Goal: Task Accomplishment & Management: Use online tool/utility

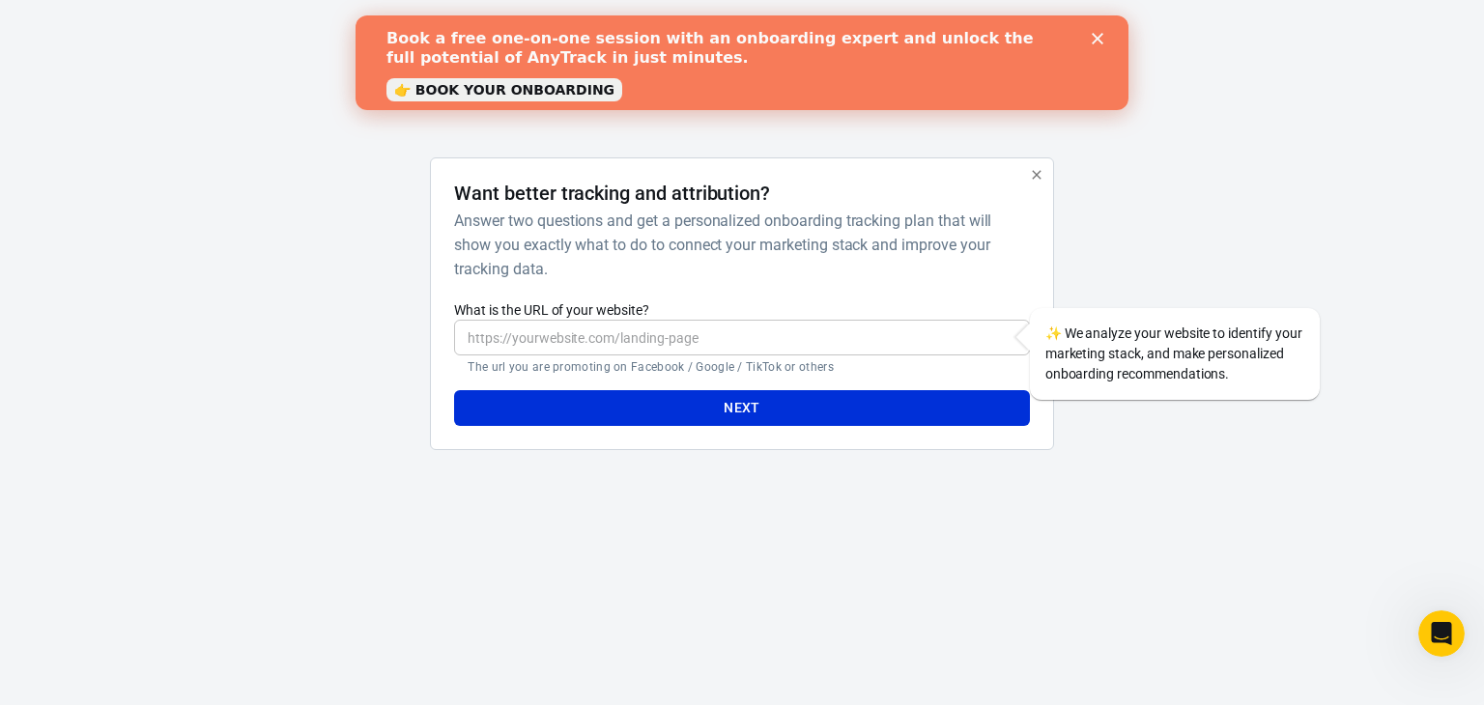
click at [1098, 33] on icon "Close" at bounding box center [1098, 39] width 12 height 12
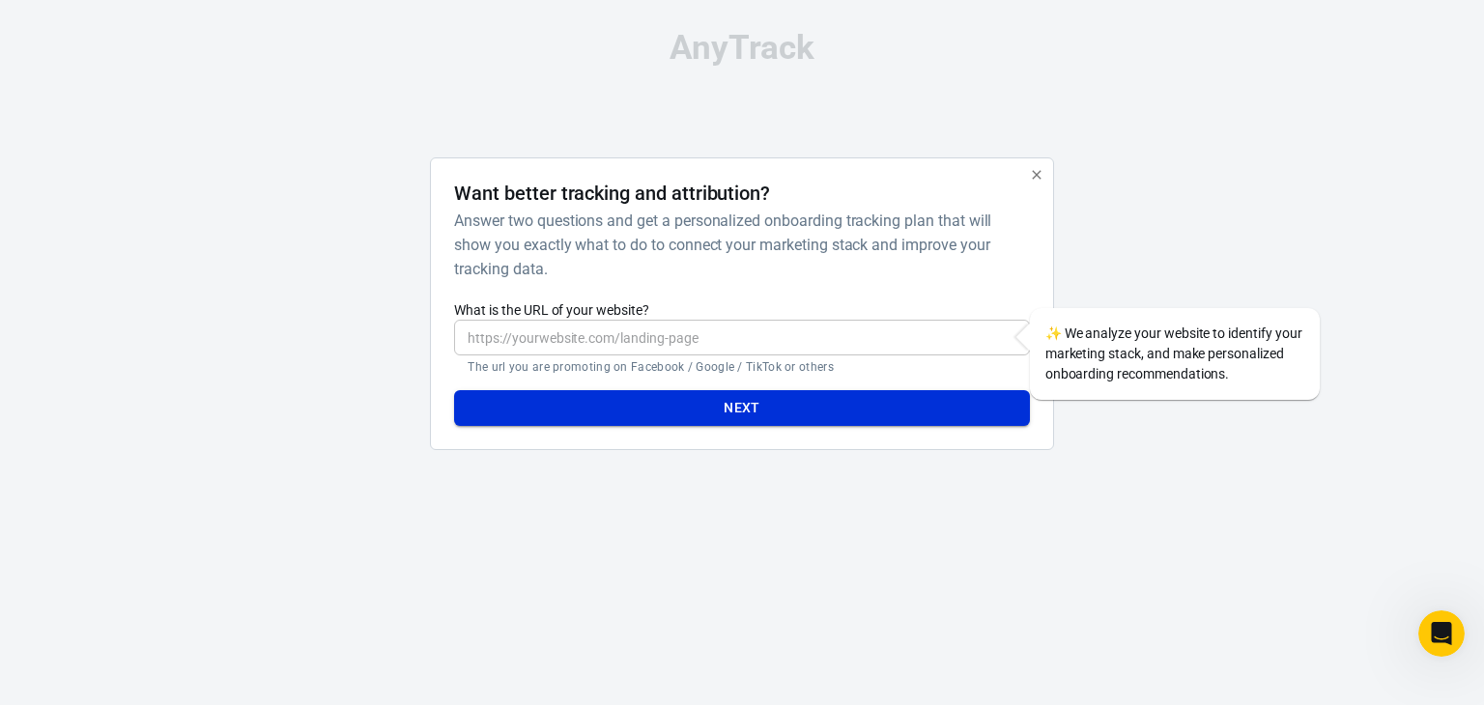
click at [630, 412] on button "Next" at bounding box center [741, 408] width 575 height 36
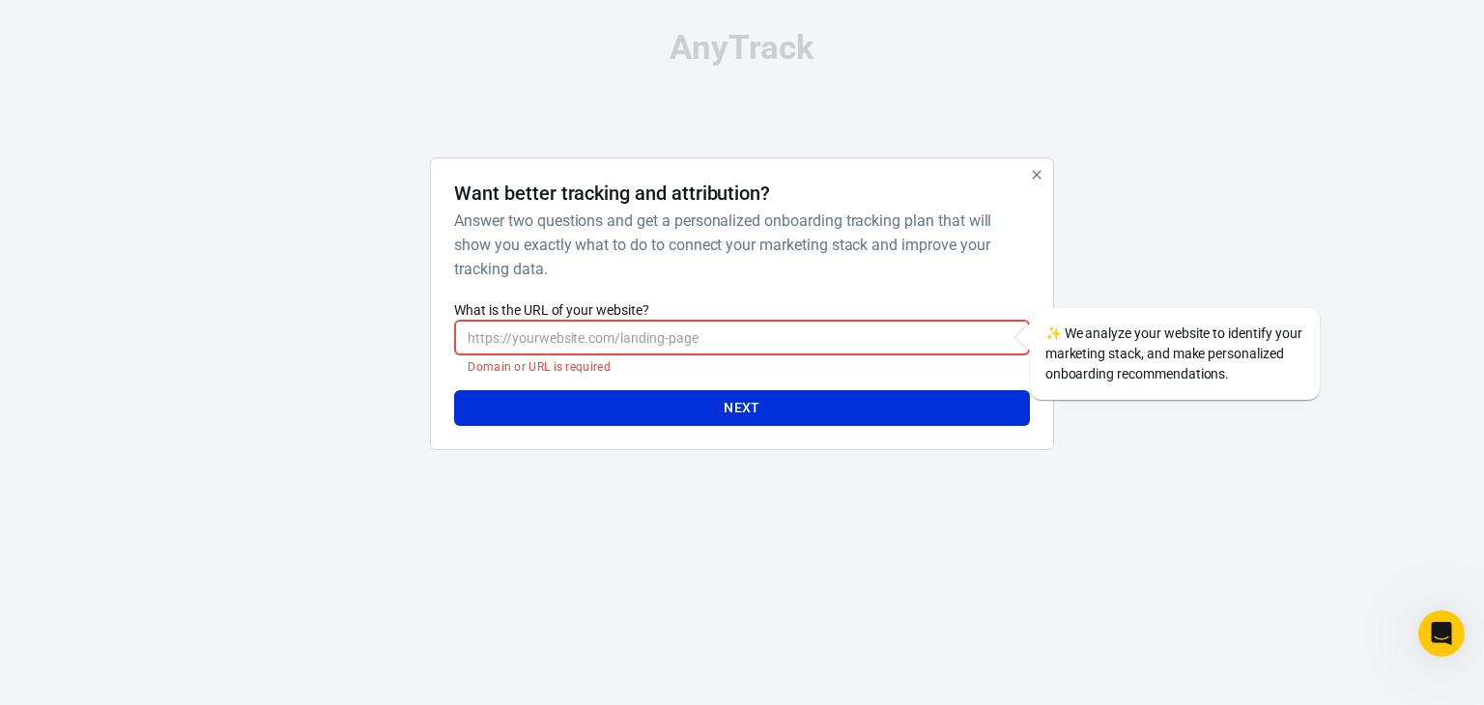
click at [550, 334] on input "What is the URL of your website?" at bounding box center [741, 338] width 575 height 36
paste input "[URL][DOMAIN_NAME]"
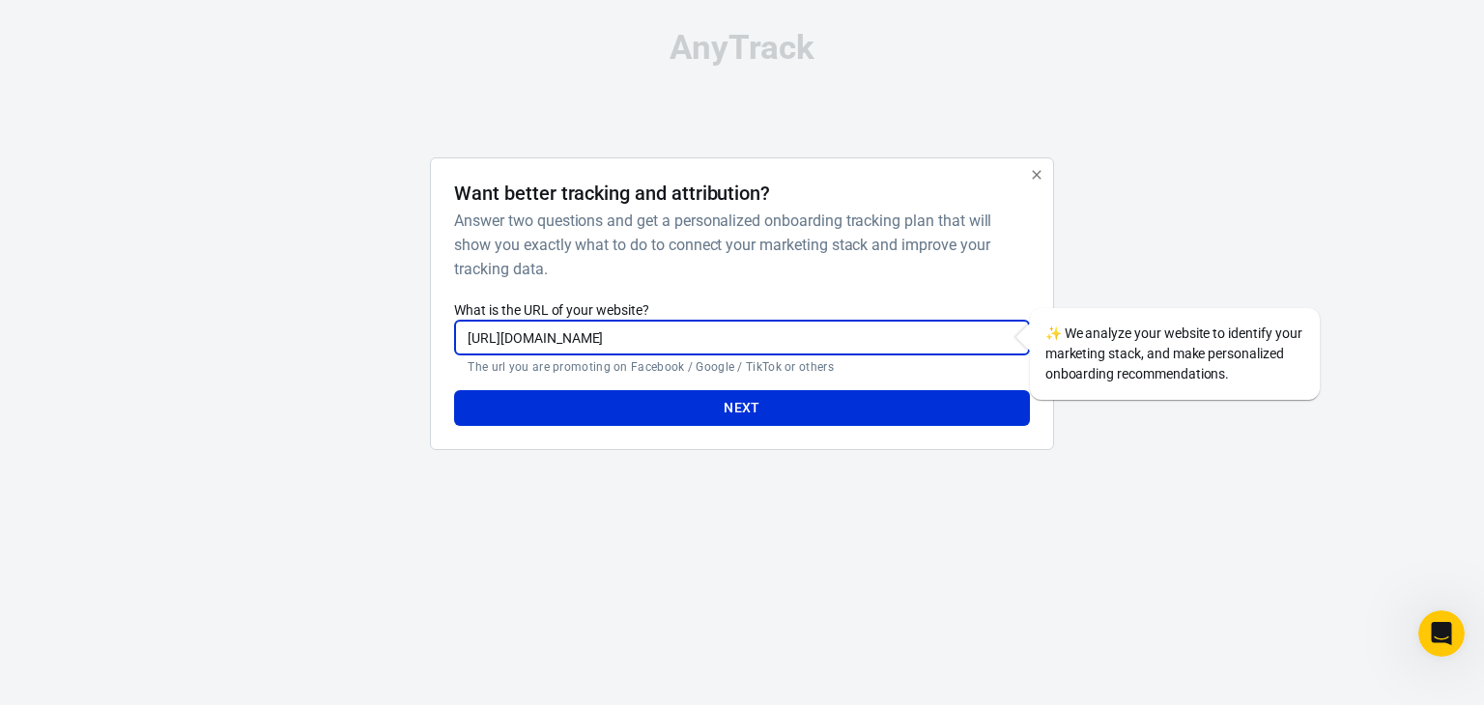
type input "[URL][DOMAIN_NAME]"
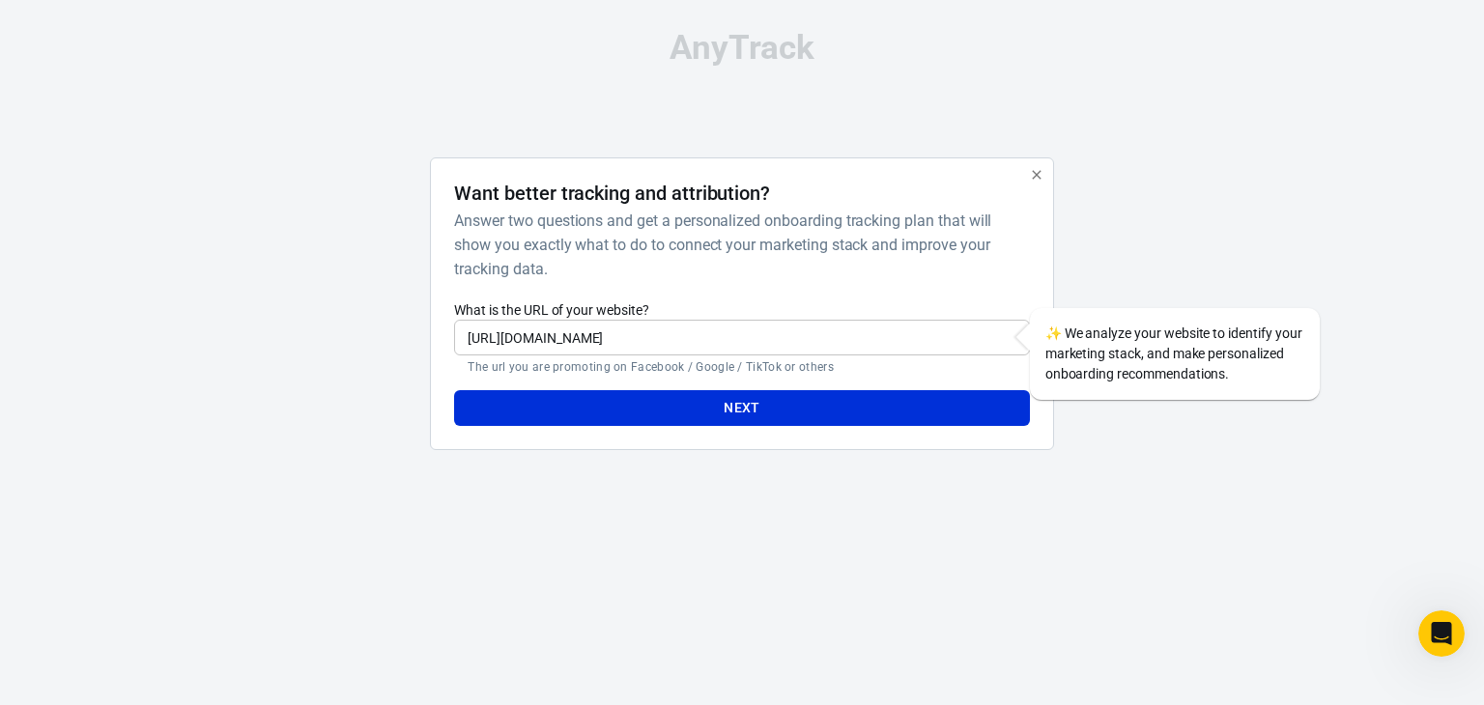
click at [777, 452] on div "Want better tracking and attribution? Answer two questions and get a personaliz…" at bounding box center [741, 311] width 623 height 308
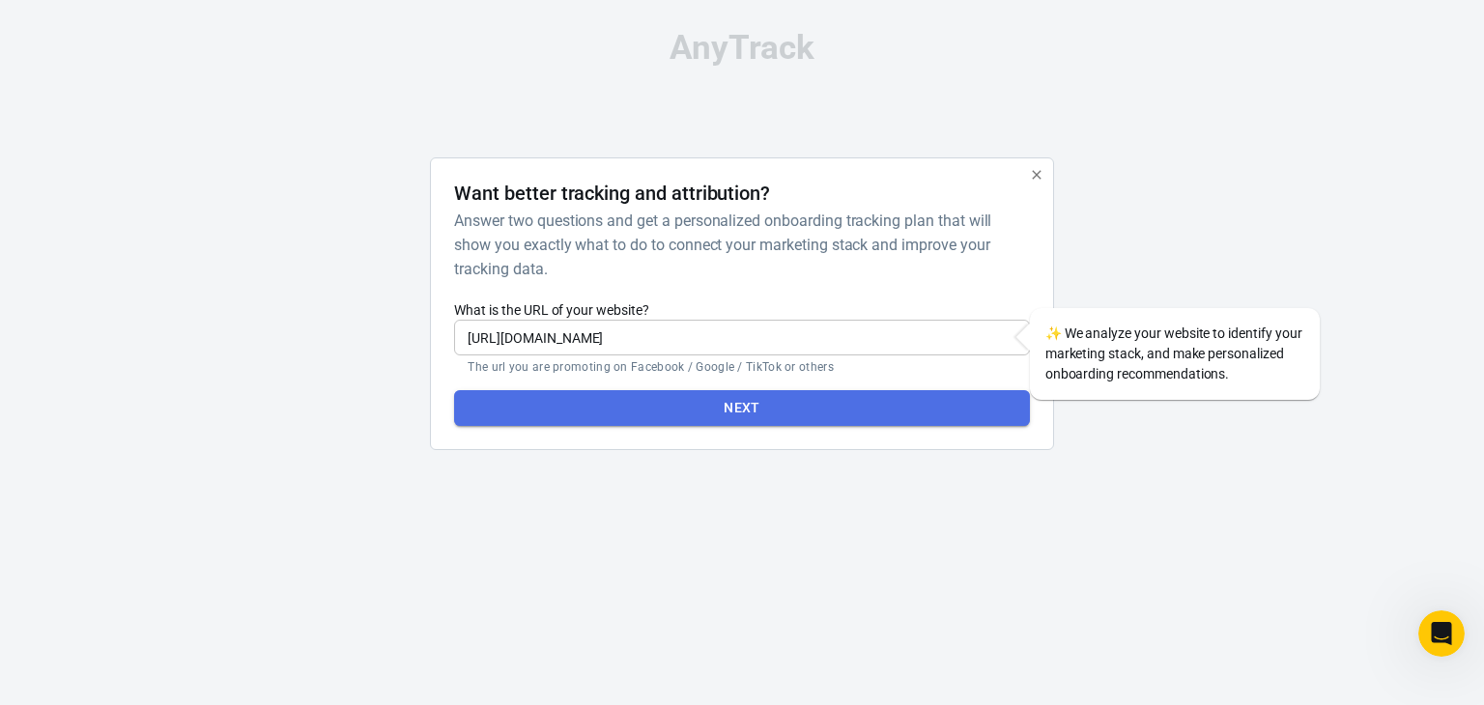
click at [751, 409] on button "Next" at bounding box center [741, 408] width 575 height 36
click at [750, 398] on button "Next" at bounding box center [741, 408] width 575 height 36
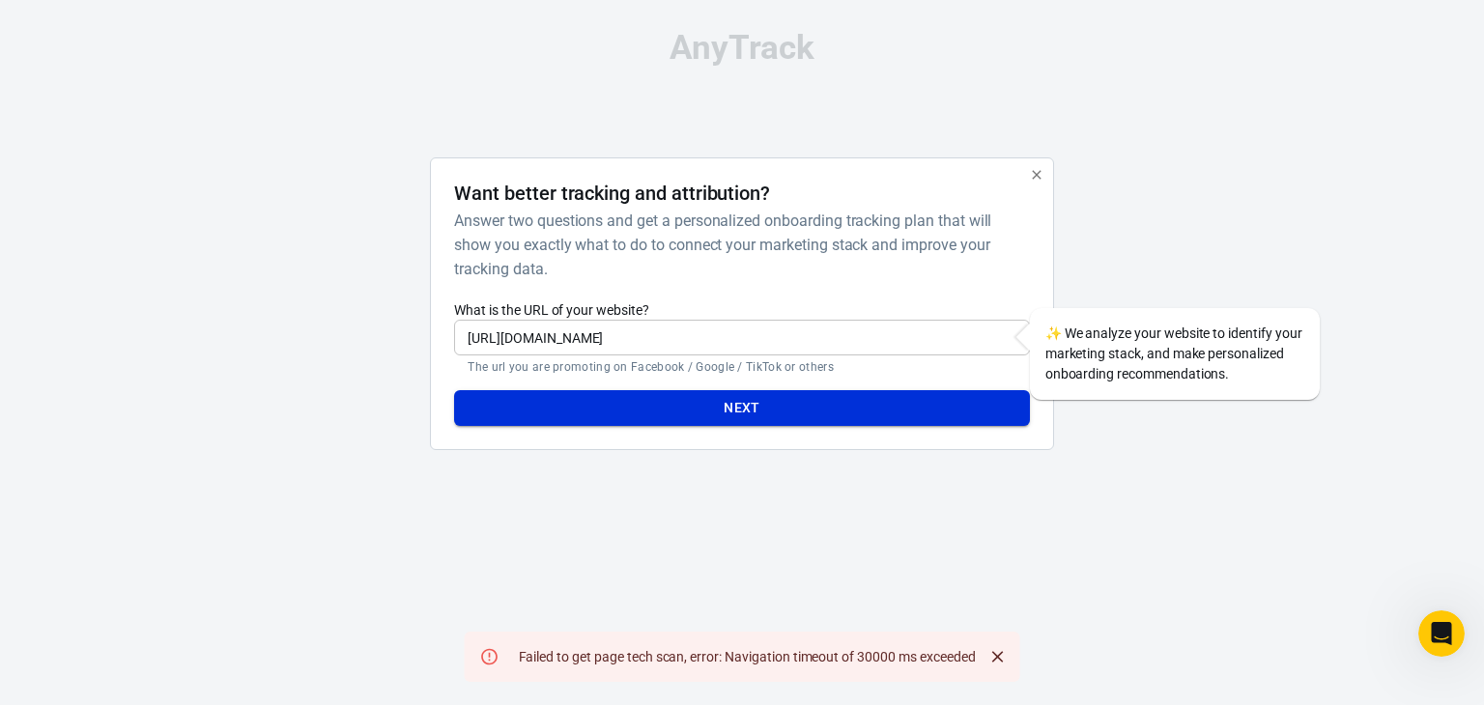
click at [750, 398] on button "Next" at bounding box center [741, 408] width 575 height 36
click at [1033, 179] on icon "button" at bounding box center [1036, 174] width 9 height 9
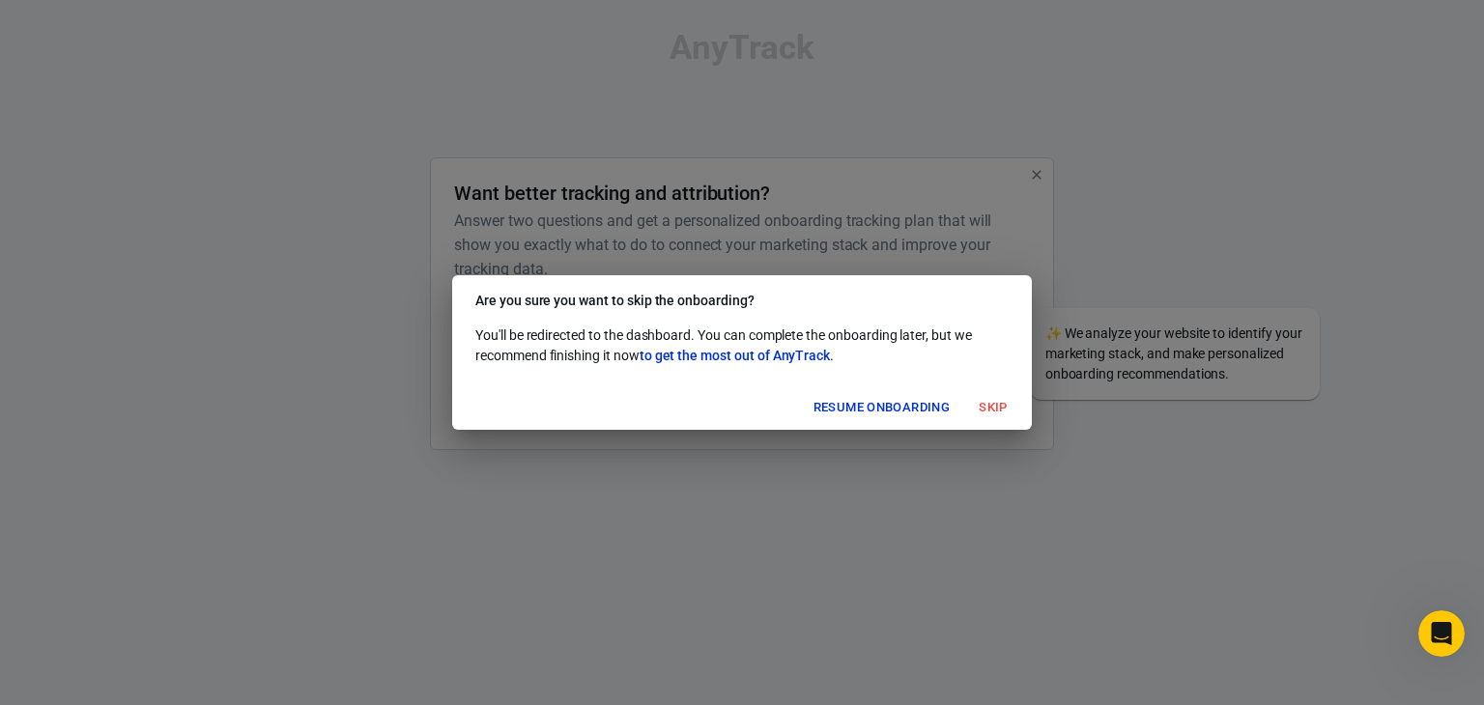
click at [975, 406] on button "Skip" at bounding box center [993, 408] width 62 height 30
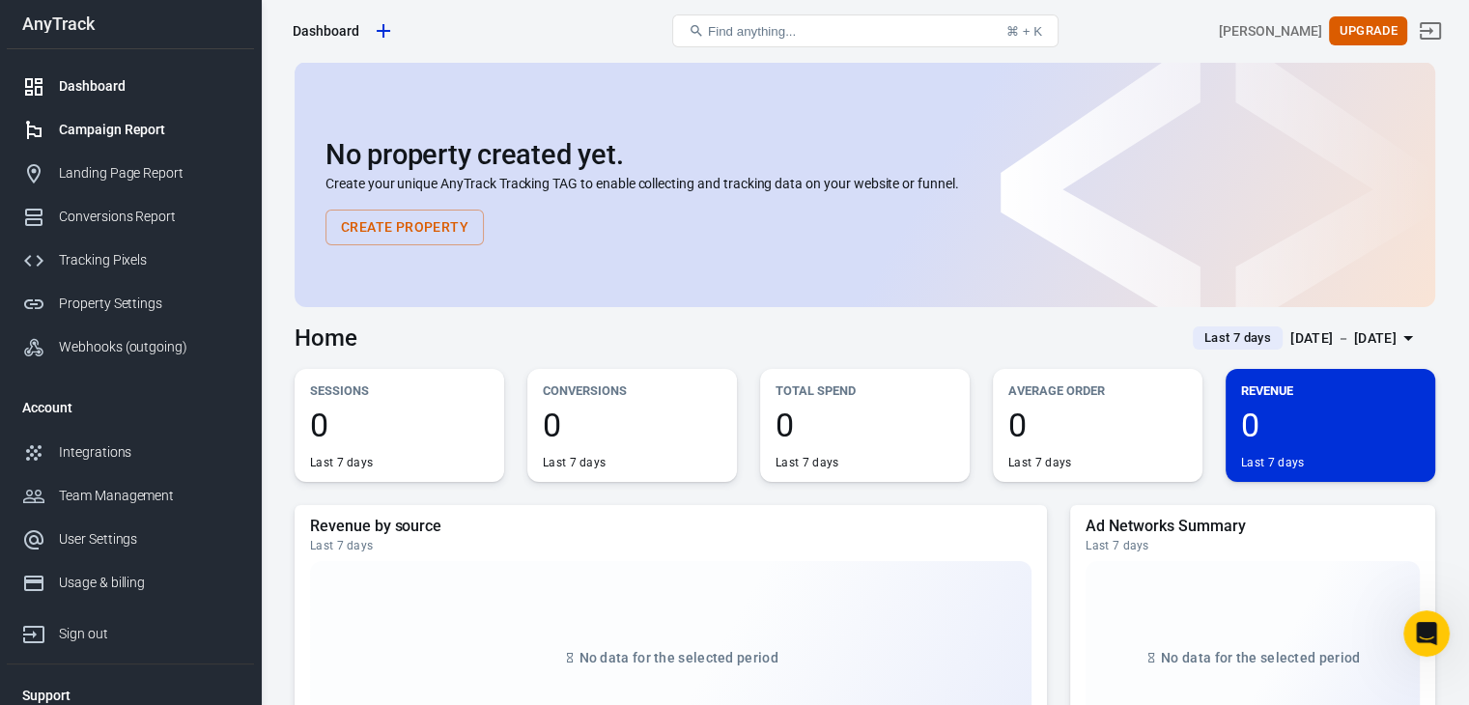
click at [137, 127] on div "Campaign Report" at bounding box center [149, 130] width 180 height 20
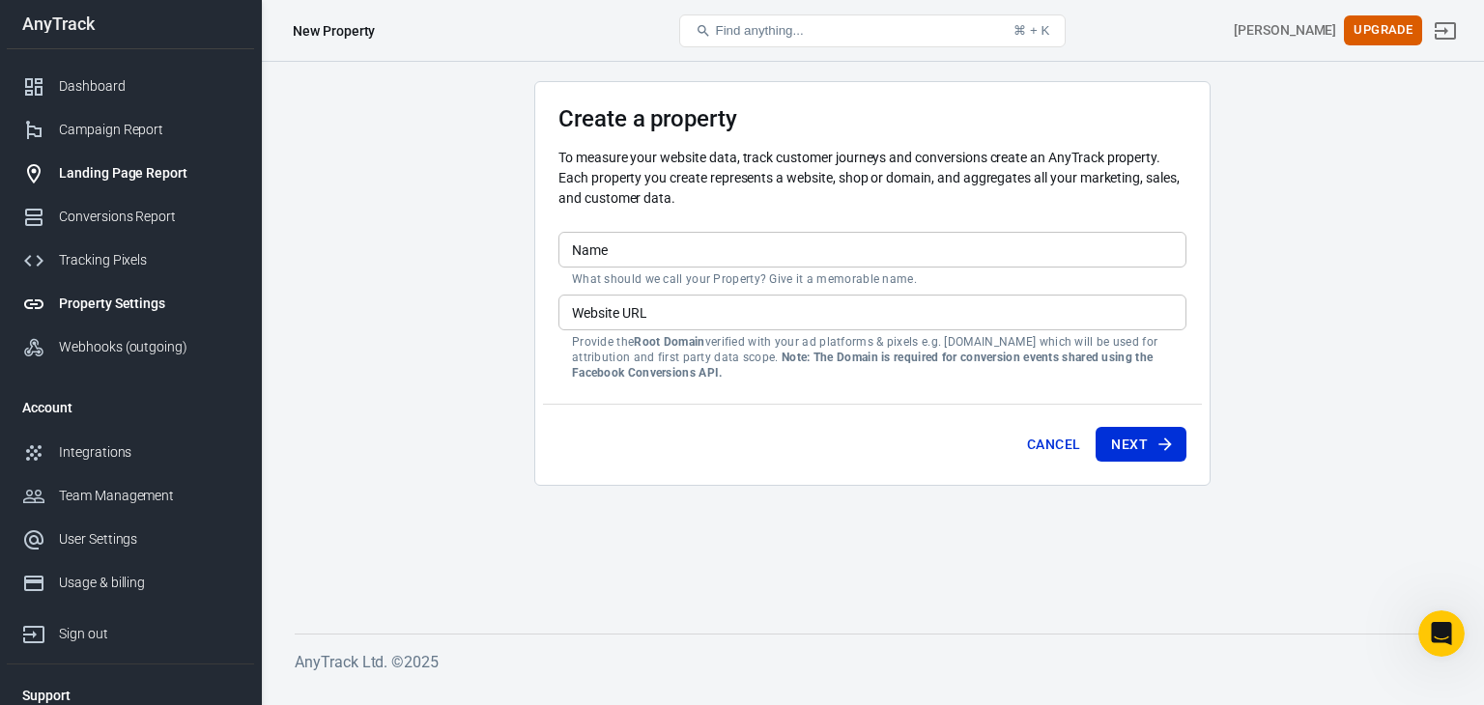
click at [134, 159] on link "Landing Page Report" at bounding box center [130, 173] width 247 height 43
click at [108, 179] on div "Landing Page Report" at bounding box center [149, 173] width 180 height 20
click at [94, 132] on div "Campaign Report" at bounding box center [149, 130] width 180 height 20
click at [98, 232] on link "Conversions Report" at bounding box center [130, 216] width 247 height 43
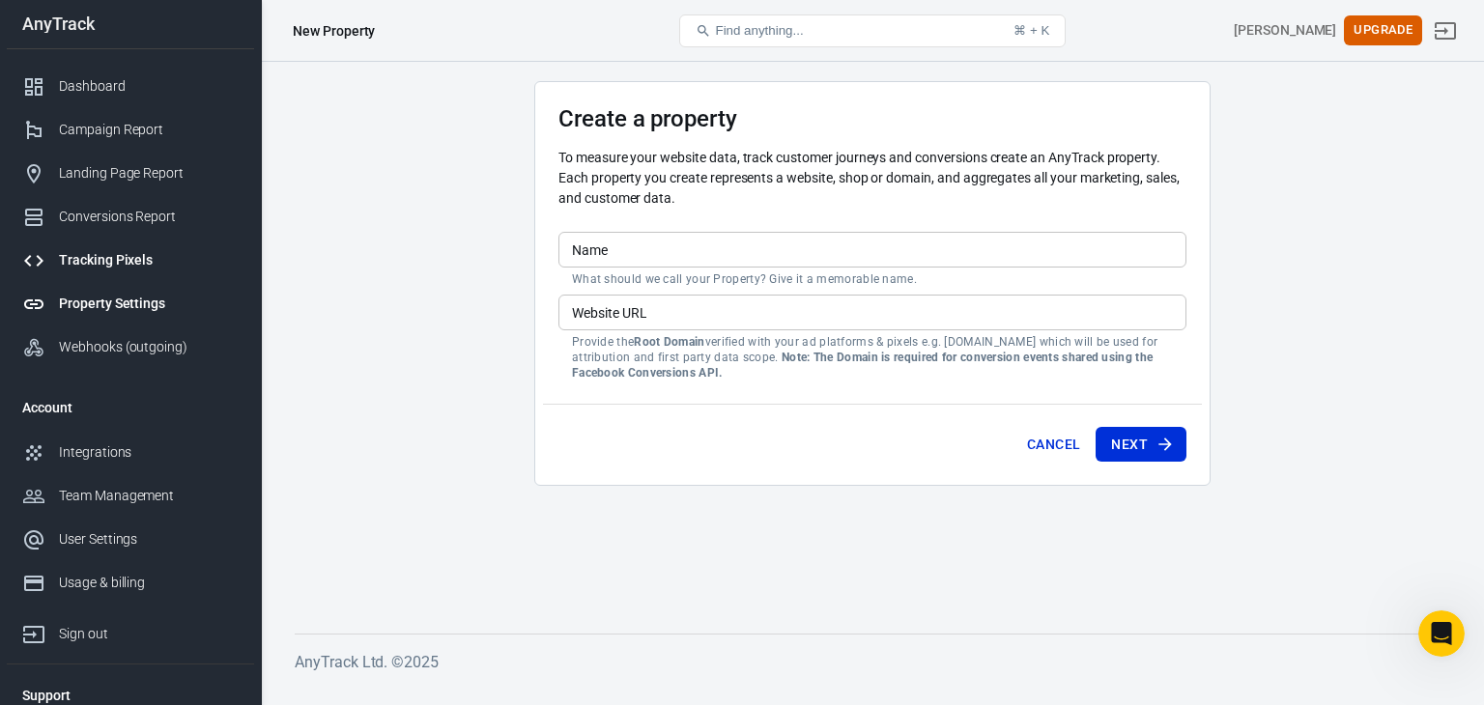
click at [104, 266] on div "Tracking Pixels" at bounding box center [149, 260] width 180 height 20
click at [114, 300] on div "Property Settings" at bounding box center [149, 304] width 180 height 20
click at [120, 345] on div "Webhooks (outgoing)" at bounding box center [149, 347] width 180 height 20
click at [100, 440] on link "Integrations" at bounding box center [130, 452] width 247 height 43
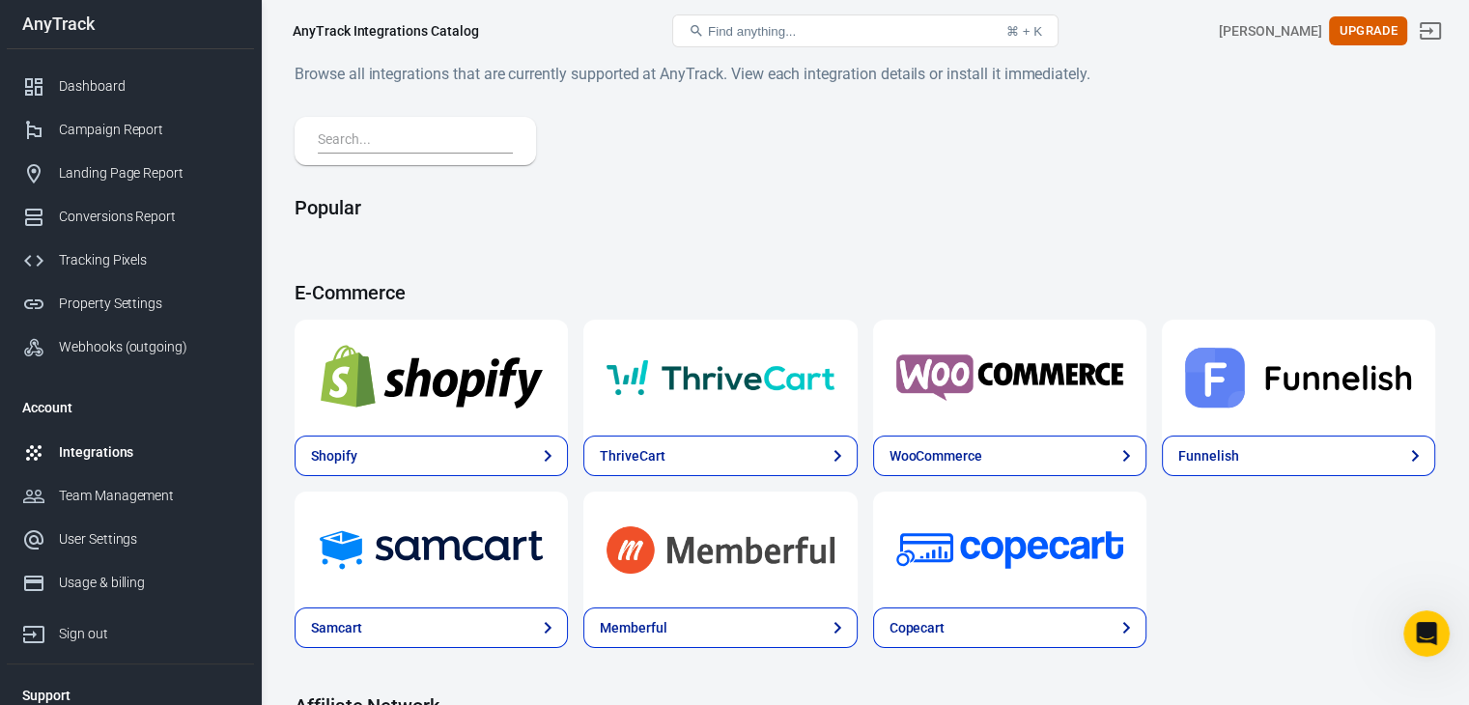
scroll to position [19, 0]
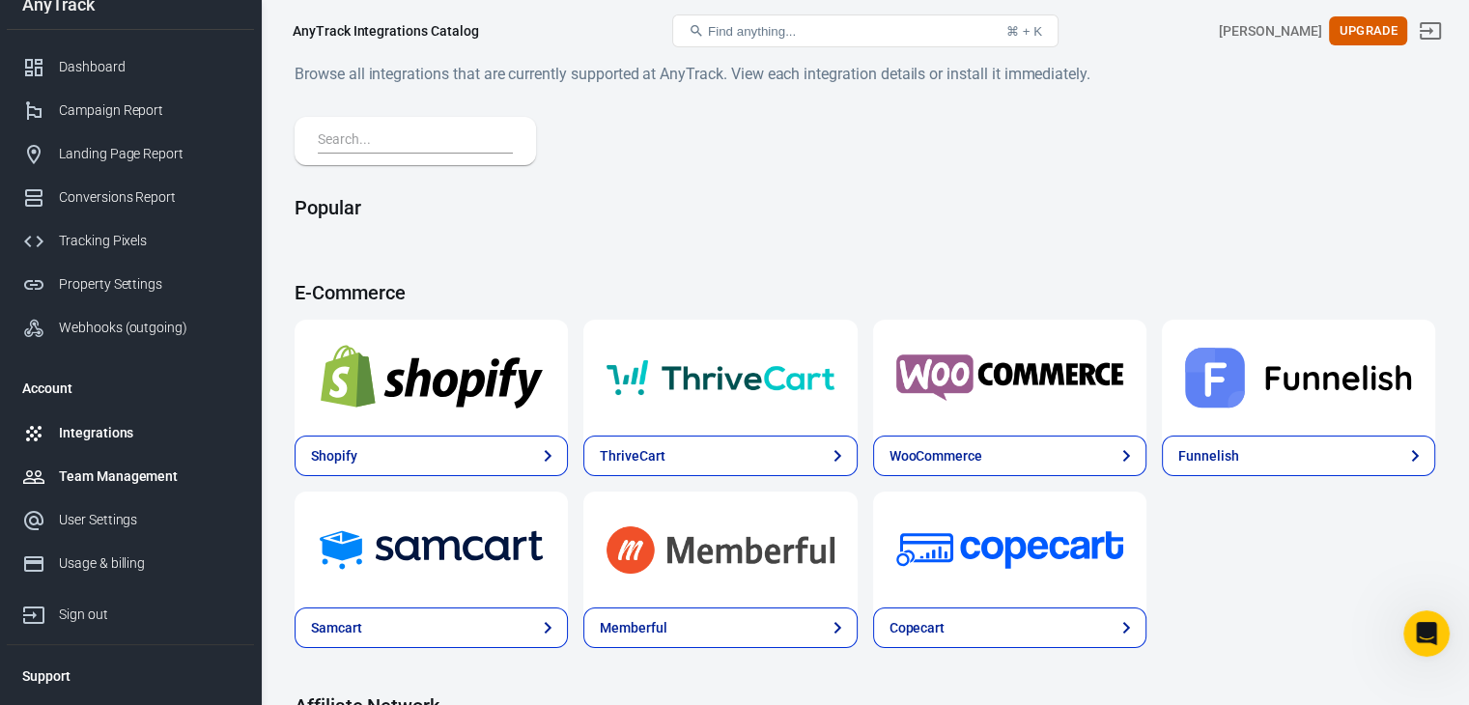
click at [65, 475] on div "Team Management" at bounding box center [149, 477] width 180 height 20
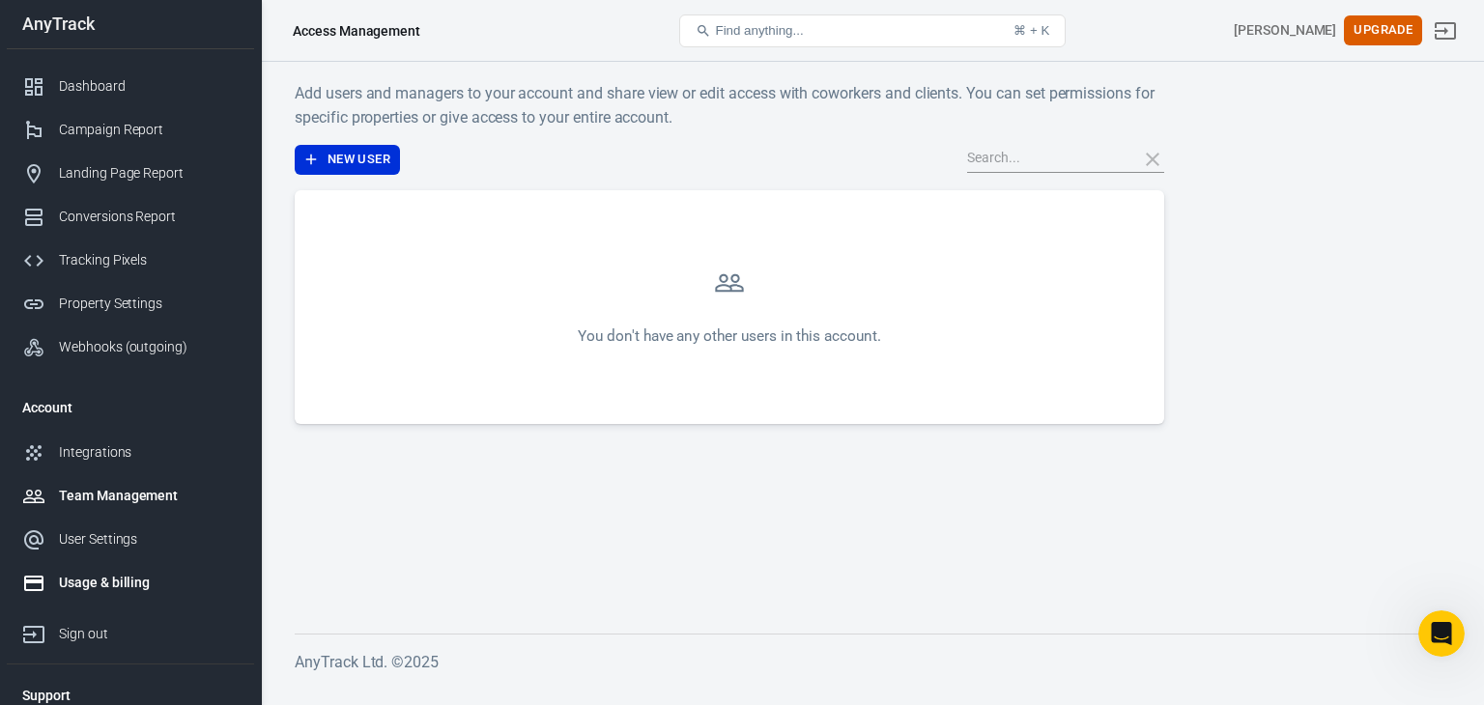
click at [104, 573] on div "Usage & billing" at bounding box center [149, 583] width 180 height 20
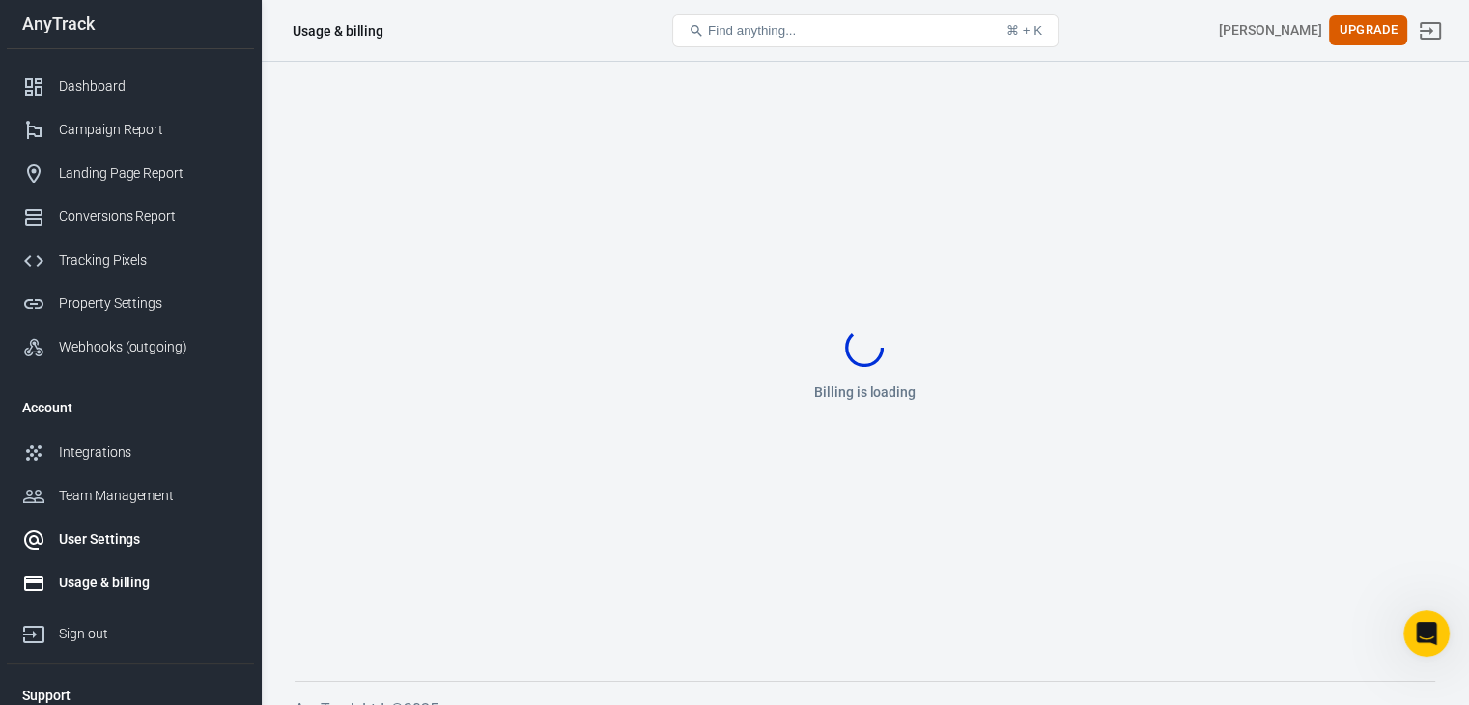
click at [99, 553] on link "User Settings" at bounding box center [130, 539] width 247 height 43
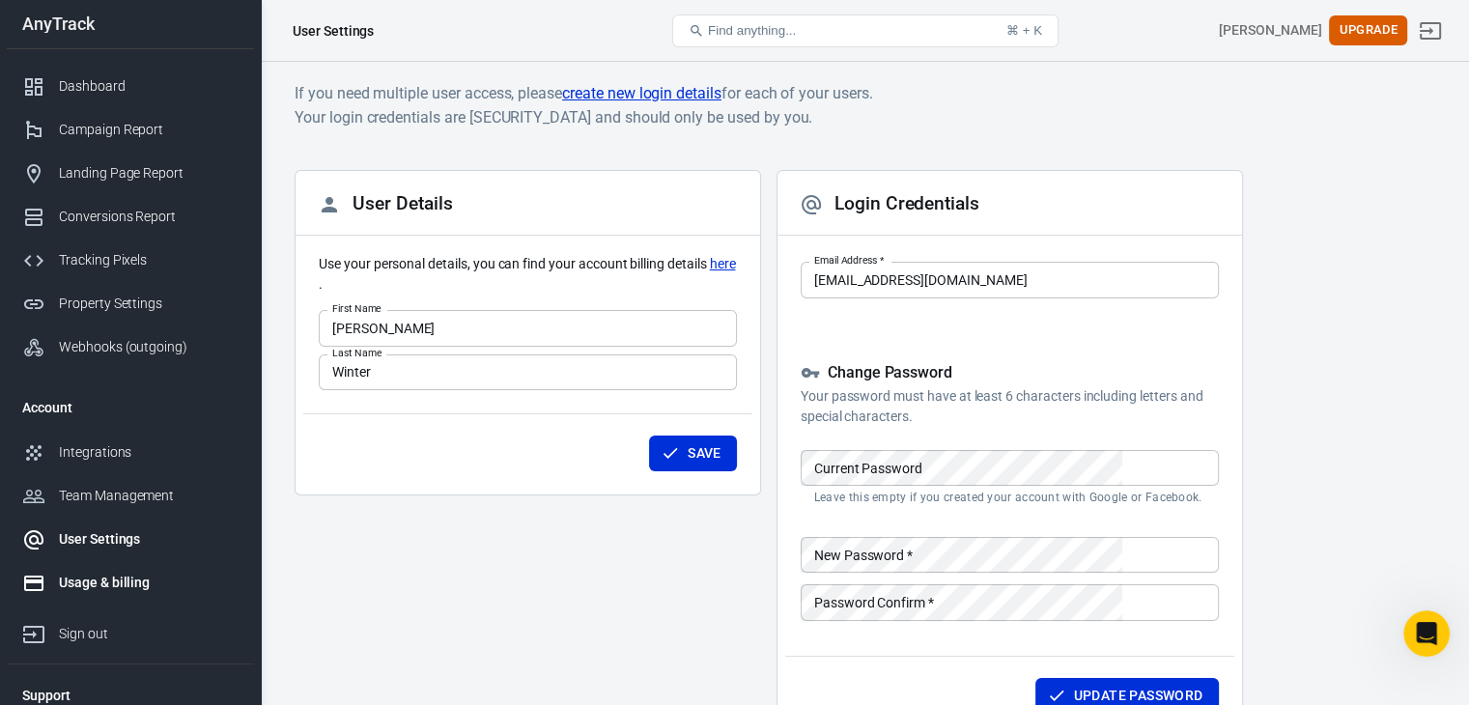
click at [91, 587] on div "Usage & billing" at bounding box center [149, 583] width 180 height 20
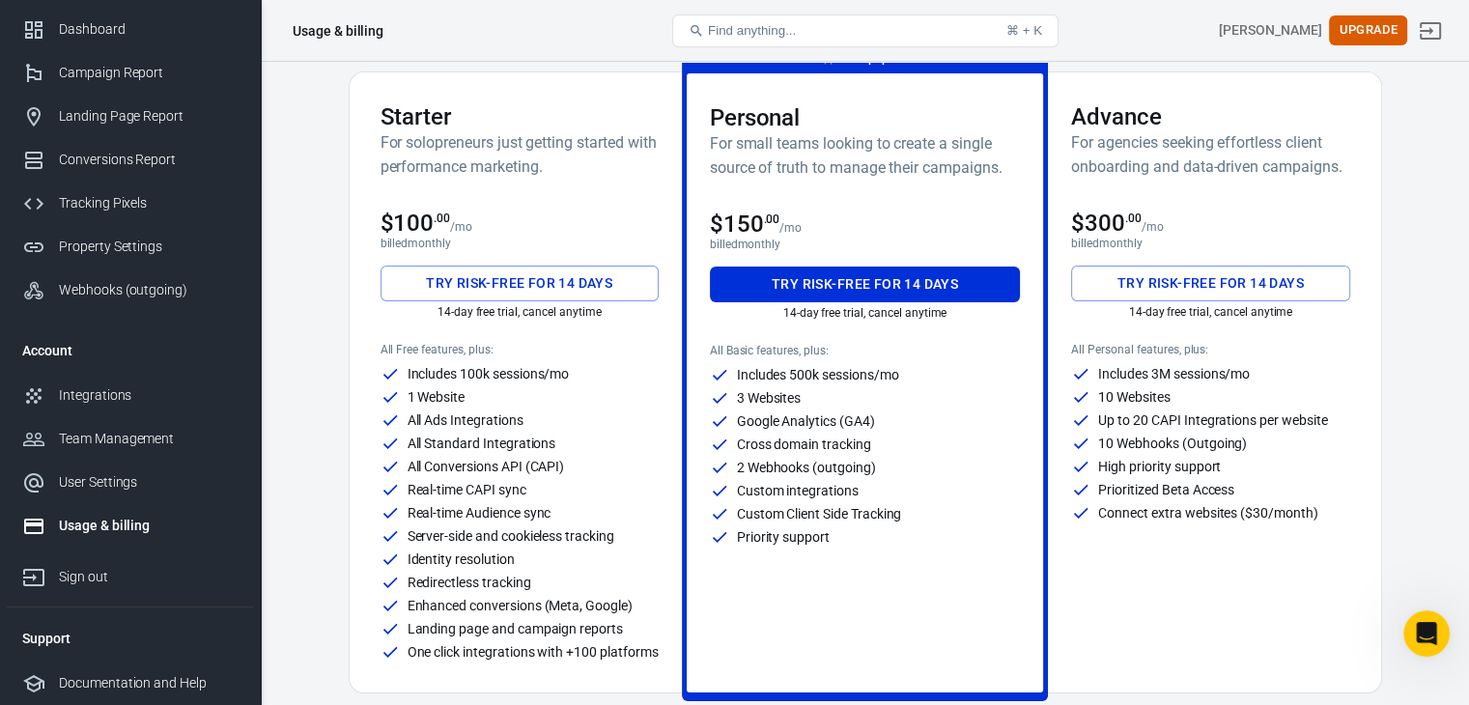
scroll to position [108, 0]
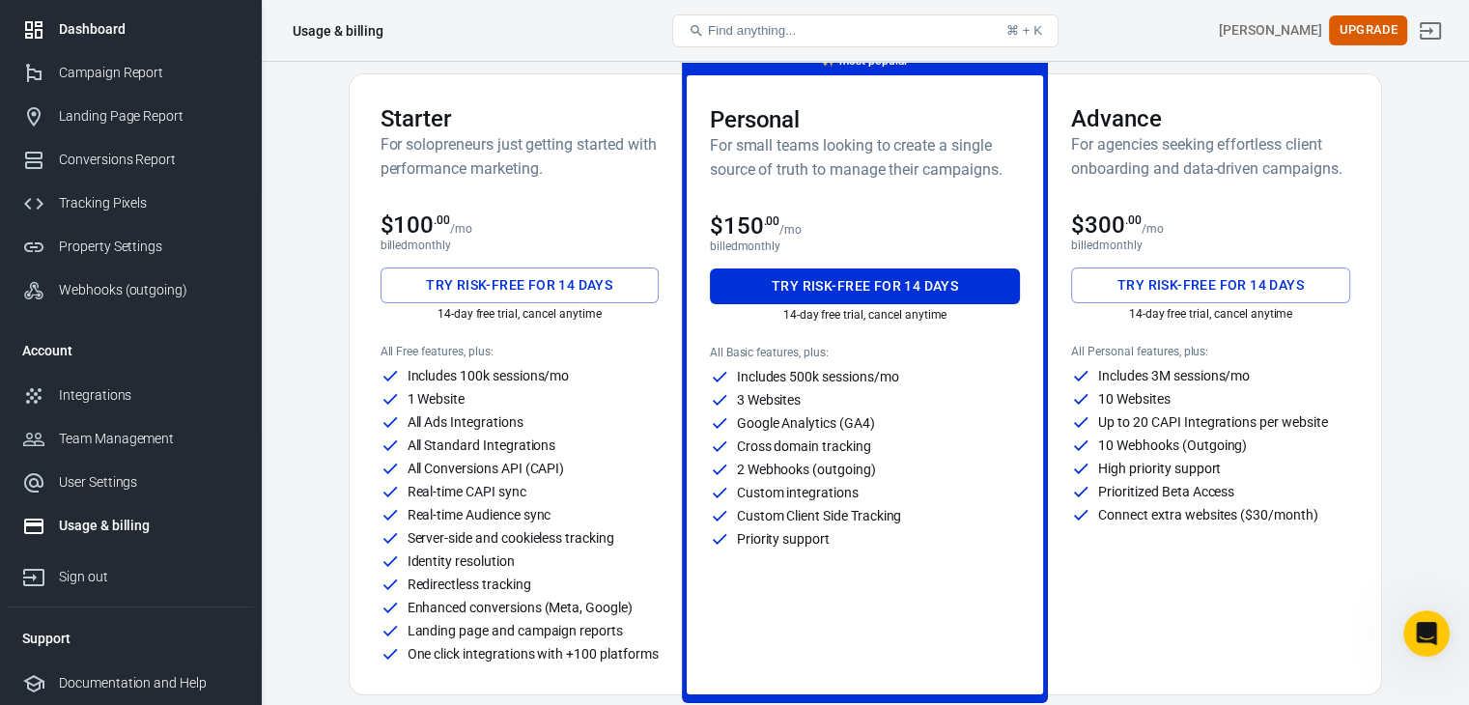
click at [116, 36] on div "Dashboard" at bounding box center [149, 29] width 180 height 20
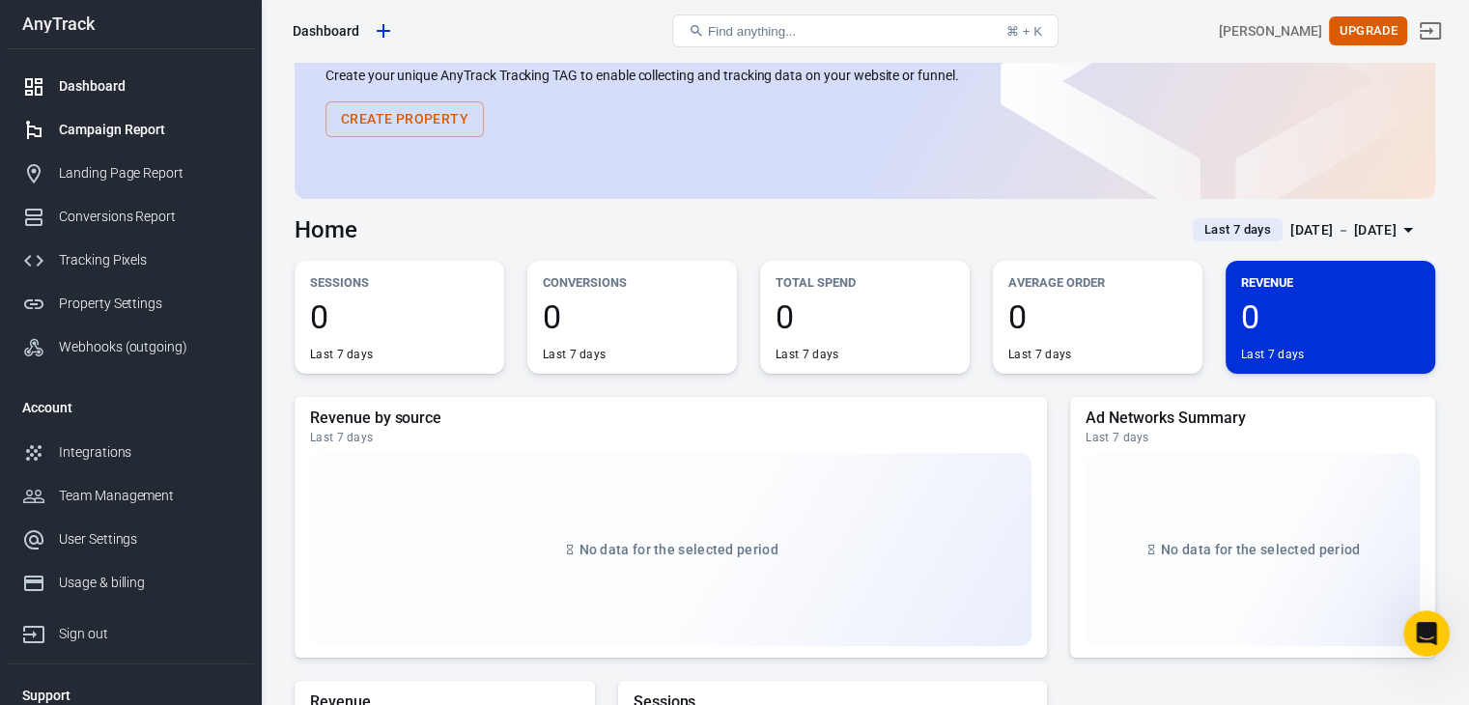
click at [135, 129] on div "Campaign Report" at bounding box center [149, 130] width 180 height 20
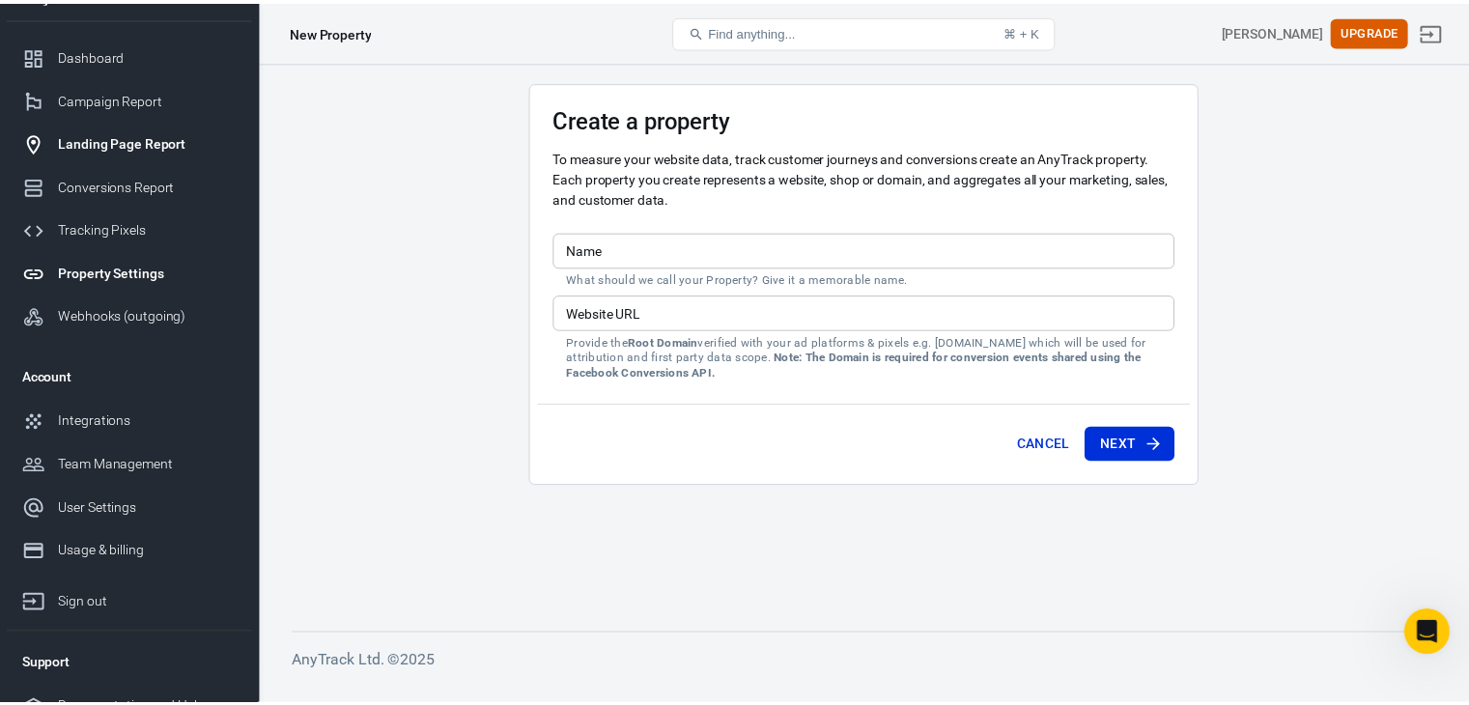
scroll to position [31, 0]
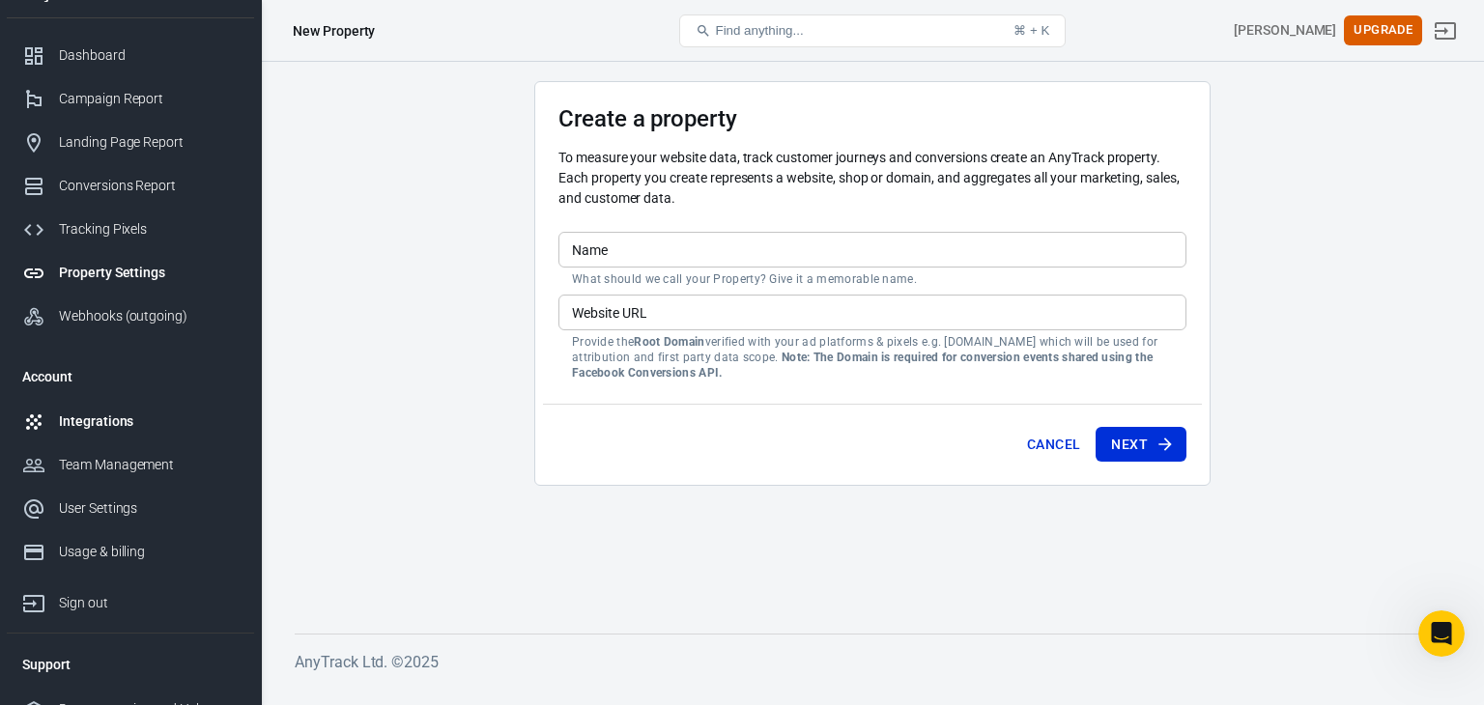
click at [99, 418] on div "Integrations" at bounding box center [149, 422] width 180 height 20
